Goal: Obtain resource: Download file/media

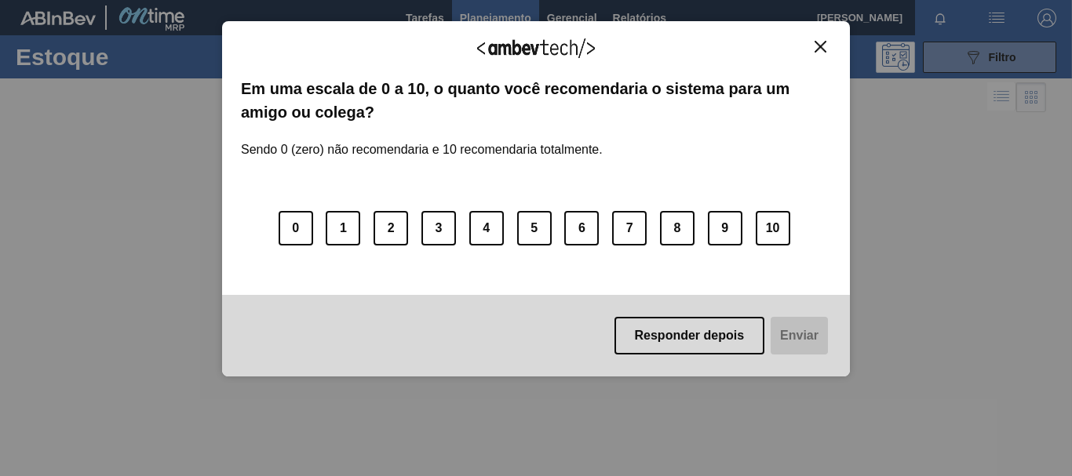
click at [827, 46] on button "Close" at bounding box center [820, 46] width 21 height 13
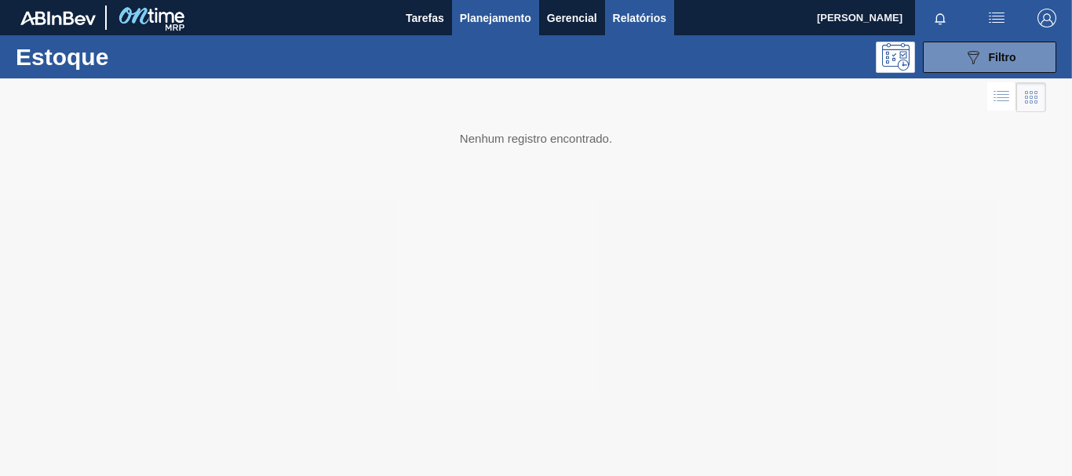
click at [634, 11] on span "Relatórios" at bounding box center [639, 18] width 53 height 19
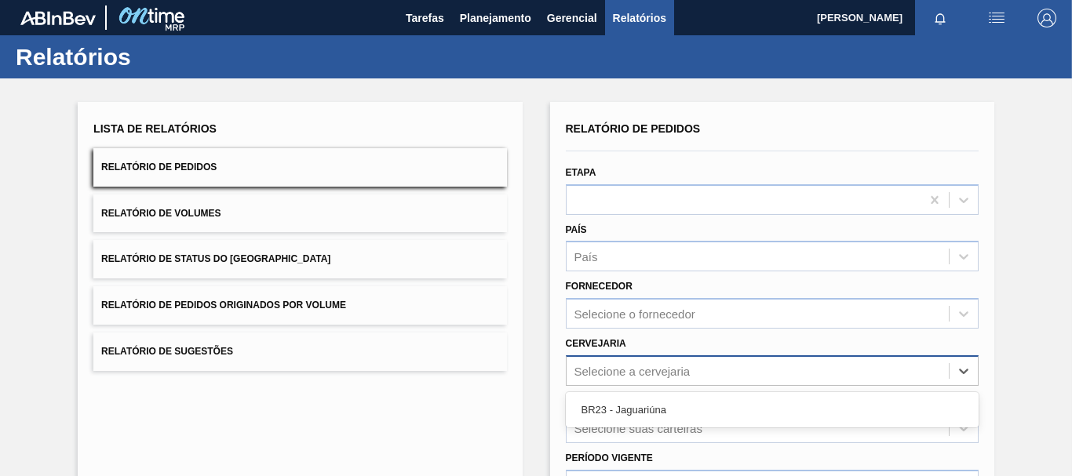
click at [615, 369] on div "Selecione a cervejaria" at bounding box center [633, 370] width 116 height 13
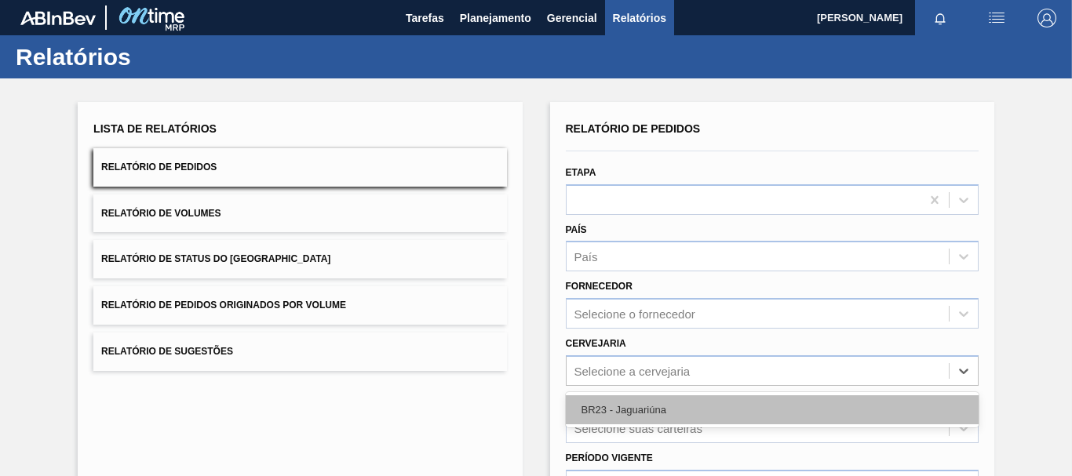
click at [611, 402] on div "BR23 - Jaguariúna" at bounding box center [772, 410] width 413 height 29
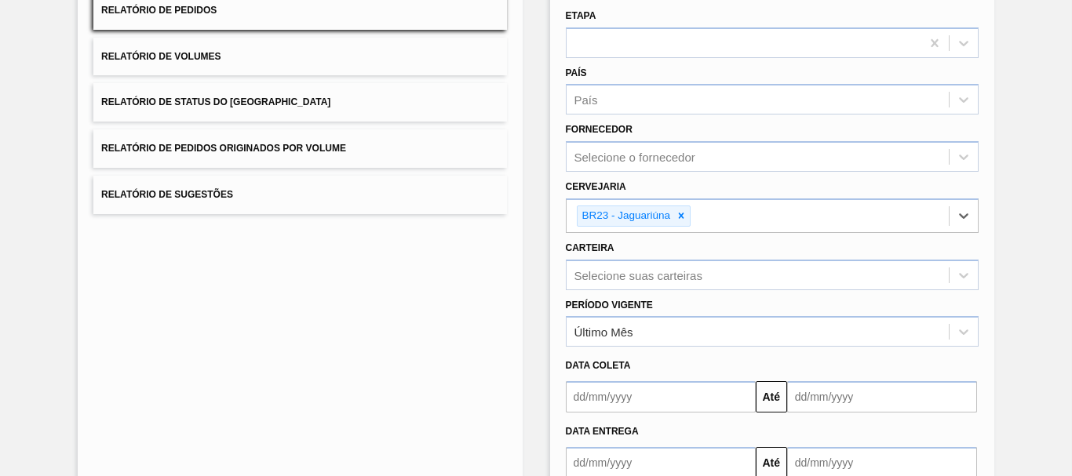
scroll to position [235, 0]
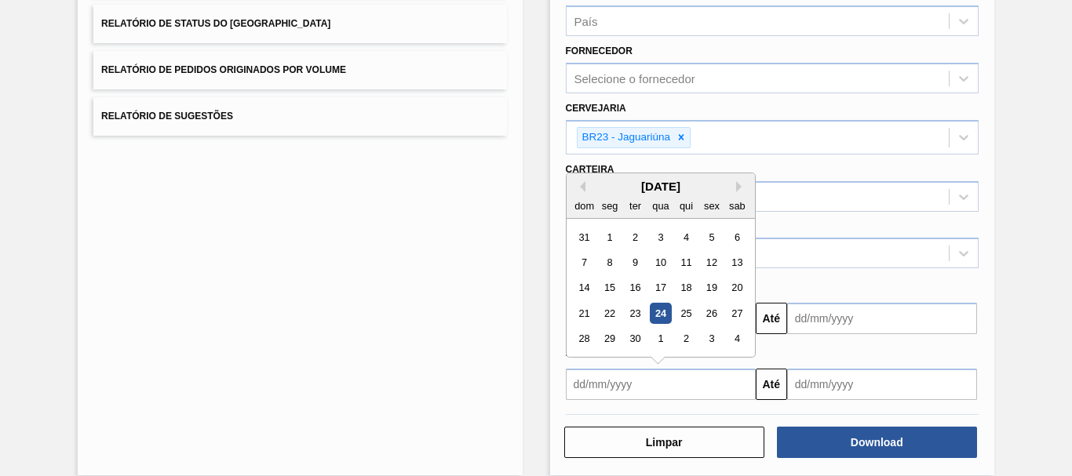
click at [642, 385] on input "text" at bounding box center [661, 384] width 190 height 31
click at [655, 315] on div "24" at bounding box center [660, 313] width 21 height 21
type input "[DATE]"
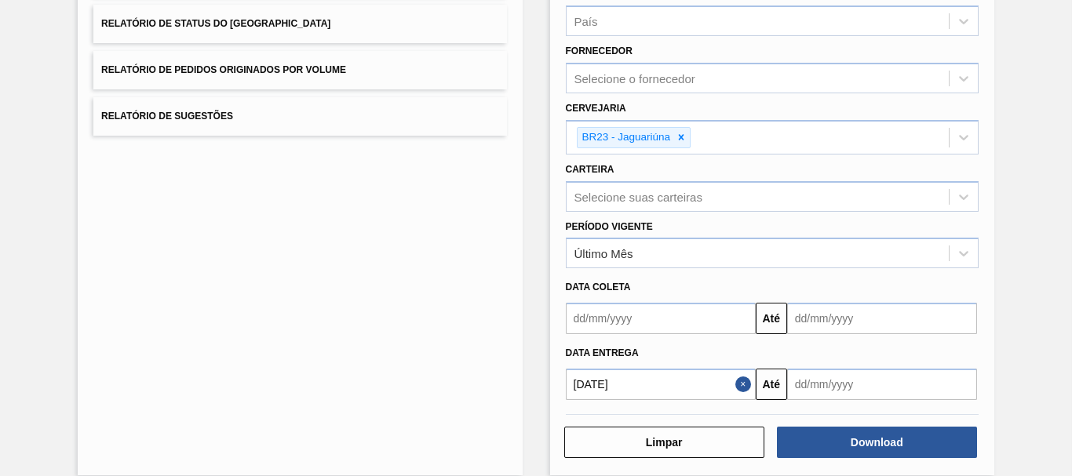
click at [841, 388] on input "text" at bounding box center [882, 384] width 190 height 31
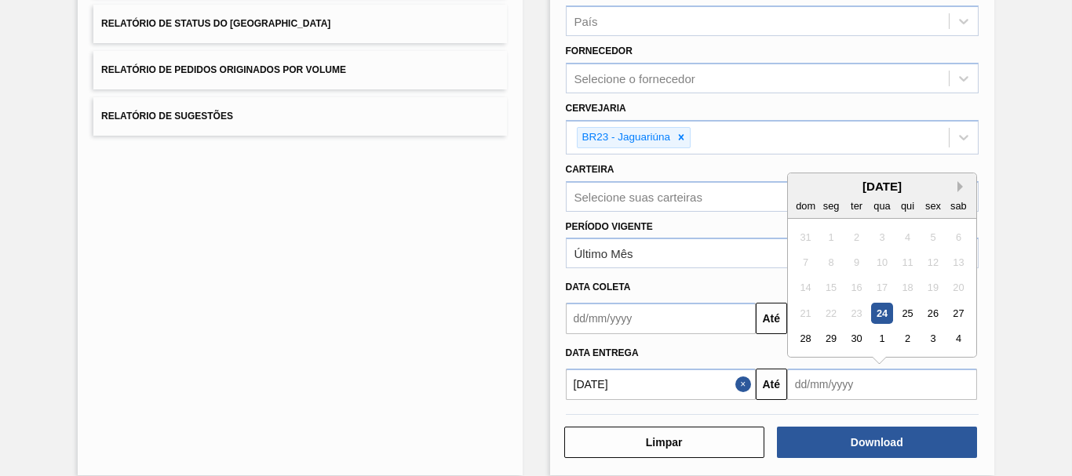
click at [958, 184] on button "Next Month" at bounding box center [963, 186] width 11 height 11
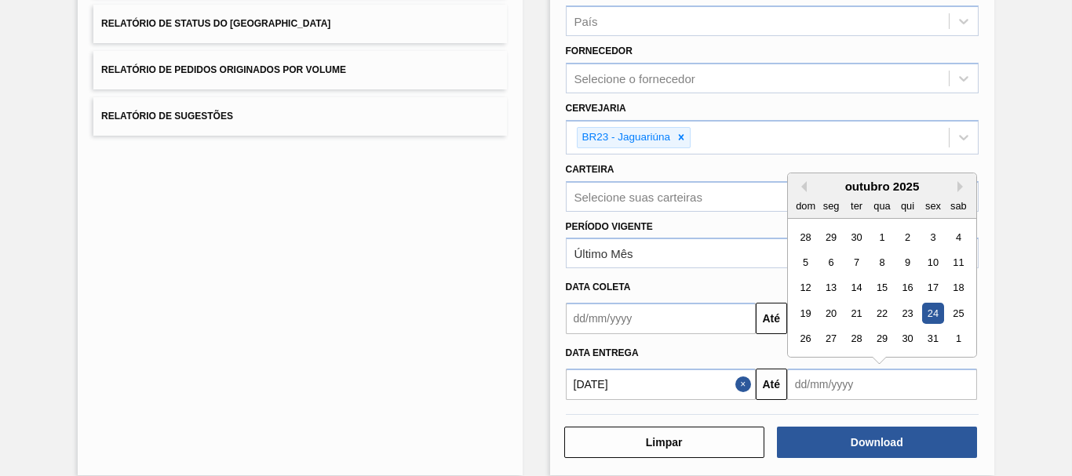
click at [931, 312] on div "24" at bounding box center [932, 313] width 21 height 21
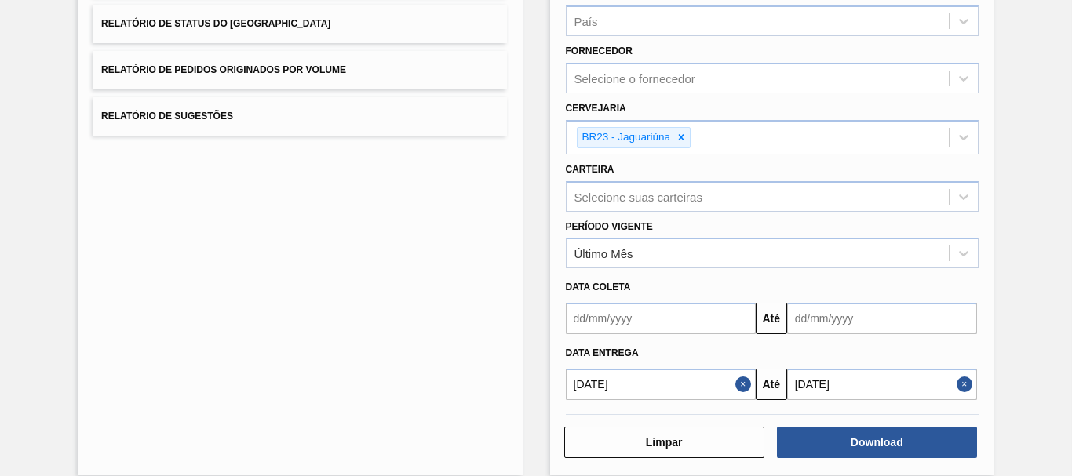
type input "[DATE]"
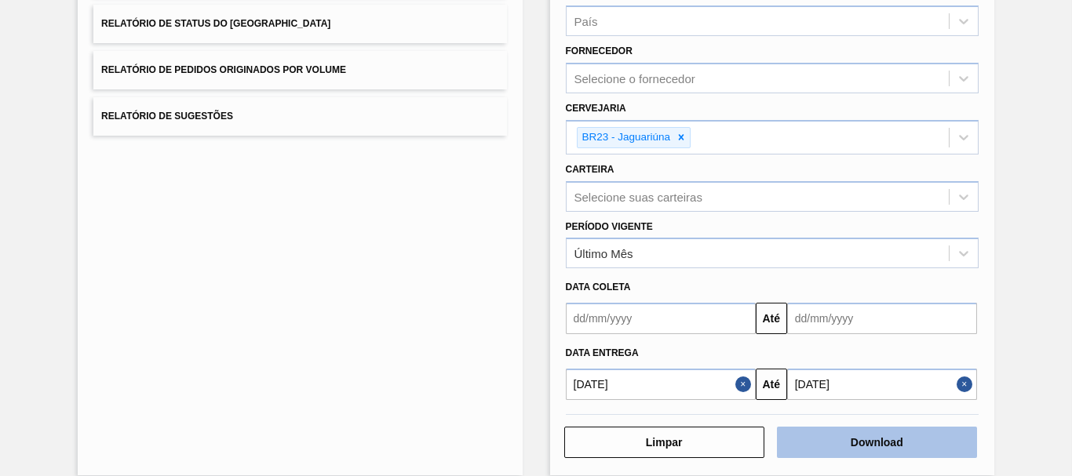
click at [852, 448] on button "Download" at bounding box center [877, 442] width 200 height 31
